Goal: Information Seeking & Learning: Learn about a topic

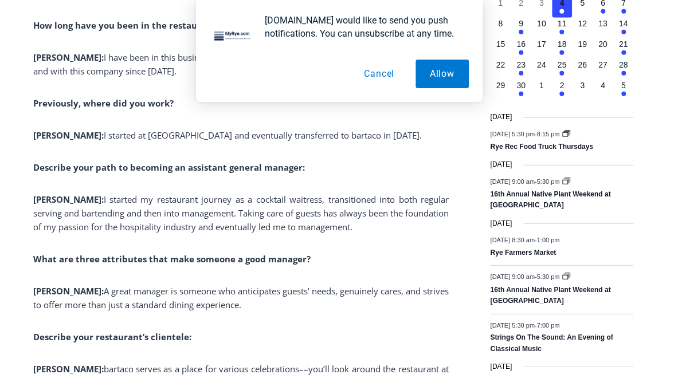
scroll to position [1385, 0]
click at [386, 61] on button "Cancel" at bounding box center [379, 74] width 59 height 29
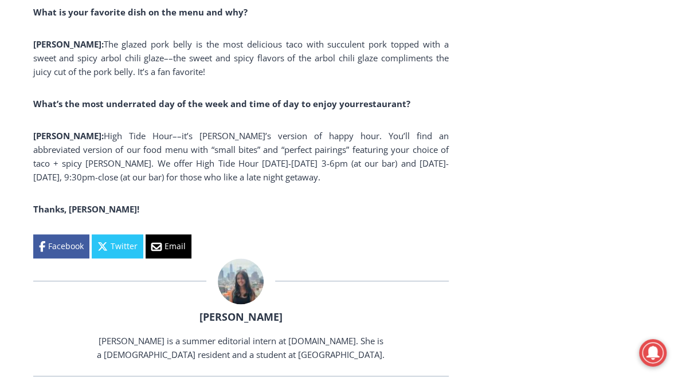
scroll to position [2560, 0]
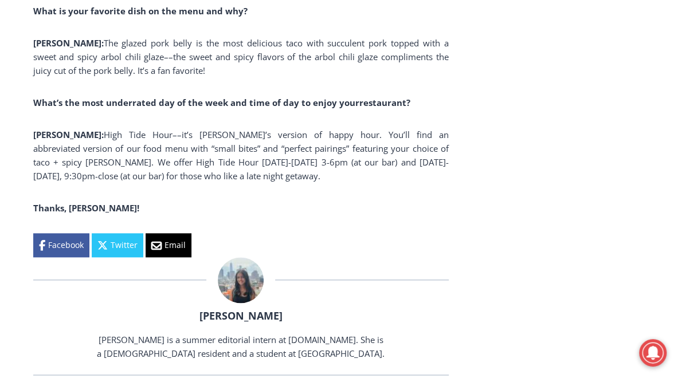
click at [241, 129] on span "Morris: High Tide Hour––it’s bartaco’s version of happy hour. You’ll find an ab…" at bounding box center [241, 155] width 416 height 53
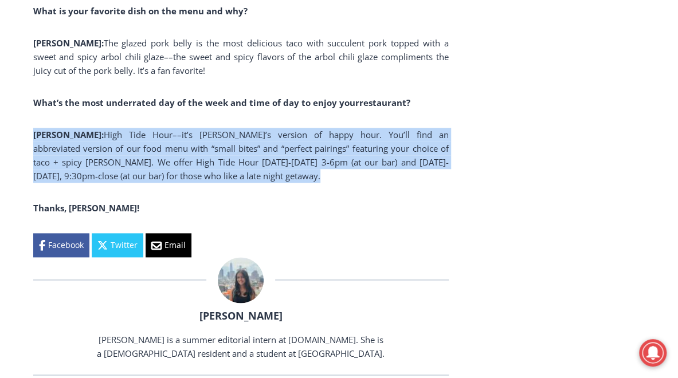
click at [241, 129] on span "Morris: High Tide Hour––it’s bartaco’s version of happy hour. You’ll find an ab…" at bounding box center [241, 155] width 416 height 53
